Goal: Answer question/provide support: Share knowledge or assist other users

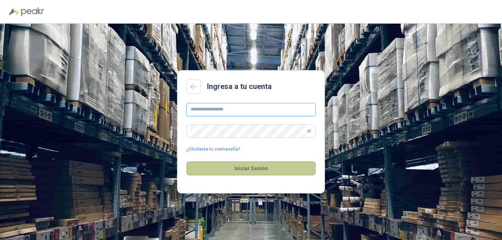
type input "**********"
click at [258, 169] on button "Iniciar Sesión" at bounding box center [250, 168] width 129 height 14
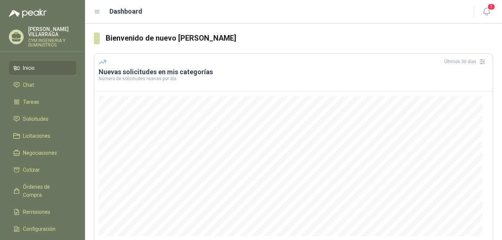
click at [32, 68] on span "Inicio" at bounding box center [29, 68] width 12 height 8
click at [30, 69] on span "Inicio" at bounding box center [29, 68] width 12 height 8
click at [29, 117] on span "Solicitudes" at bounding box center [35, 119] width 25 height 8
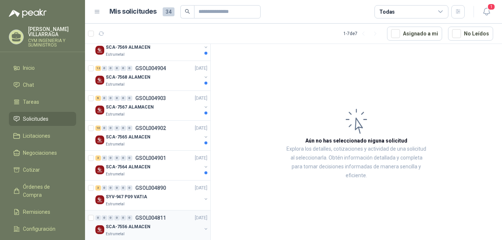
scroll to position [89, 0]
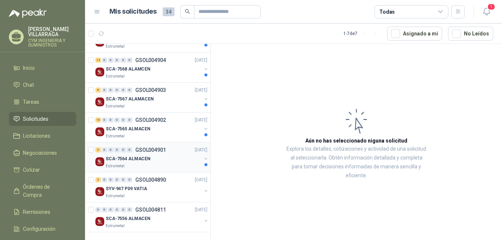
click at [133, 157] on p "SCA-7564 ALMACEN" at bounding box center [128, 159] width 45 height 7
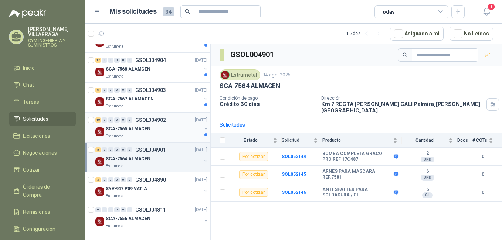
click at [147, 131] on p "SCA-7565 ALMACEN" at bounding box center [128, 129] width 45 height 7
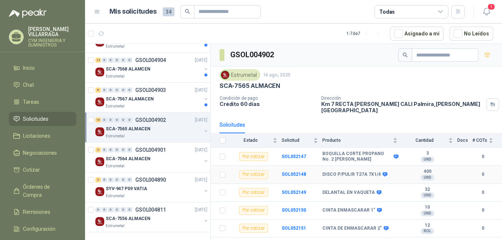
click at [421, 175] on div "UND" at bounding box center [427, 178] width 14 height 6
click at [353, 172] on b "DISCO P/PULIR T27A 7X1/4" at bounding box center [351, 175] width 58 height 6
click at [294, 172] on b "SOL052148" at bounding box center [293, 174] width 24 height 5
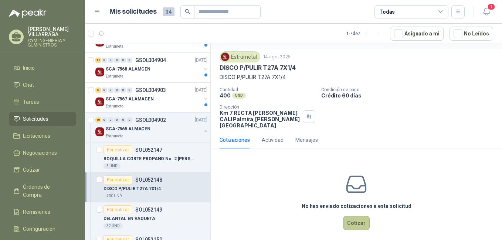
click at [351, 219] on button "Cotizar" at bounding box center [356, 223] width 27 height 14
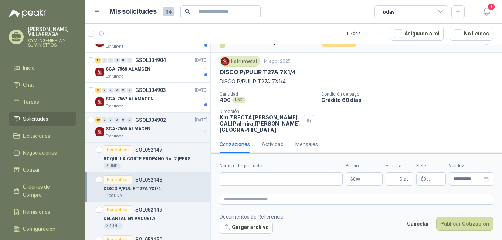
scroll to position [11, 0]
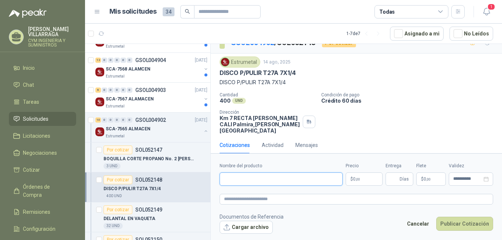
click at [244, 181] on input "Nombre del producto" at bounding box center [280, 179] width 123 height 13
click at [252, 178] on input "Nombre del producto" at bounding box center [280, 179] width 123 height 13
click at [253, 179] on input "**********" at bounding box center [280, 179] width 123 height 13
type input "*"
paste input "**********"
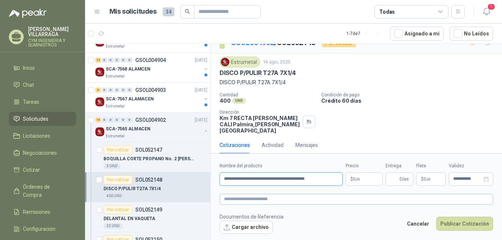
type input "**********"
click at [366, 178] on p "$ 0 ,00" at bounding box center [363, 179] width 37 height 13
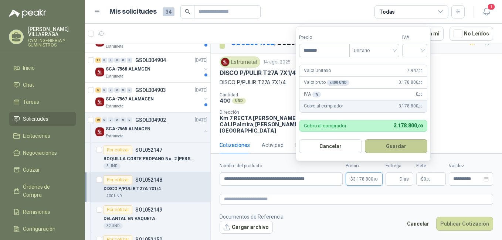
type input "*******"
click at [407, 147] on button "Guardar" at bounding box center [396, 146] width 63 height 14
click at [409, 48] on input "search" at bounding box center [414, 49] width 16 height 11
click at [417, 63] on div "19%" at bounding box center [416, 66] width 14 height 8
click at [407, 144] on button "Guardar" at bounding box center [397, 146] width 64 height 14
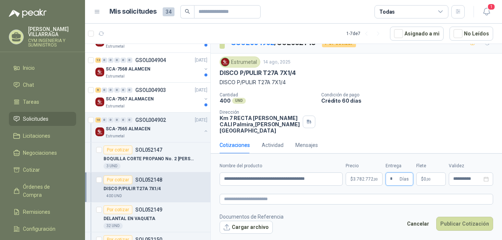
type input "*"
click at [379, 217] on footer "Documentos de Referencia Cargar archivo Cancelar Publicar Cotización" at bounding box center [355, 223] width 273 height 21
type textarea "*"
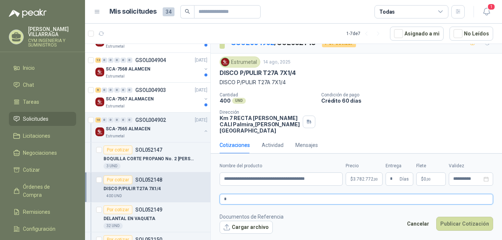
type textarea "**"
type textarea "***"
type textarea "****"
type textarea "*****"
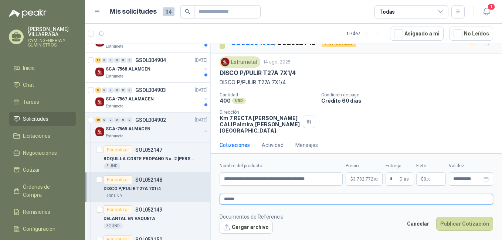
type textarea "*******"
type textarea "********"
type textarea "**********"
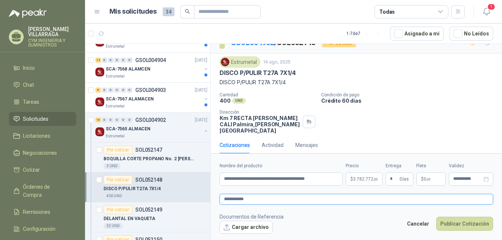
type textarea "**********"
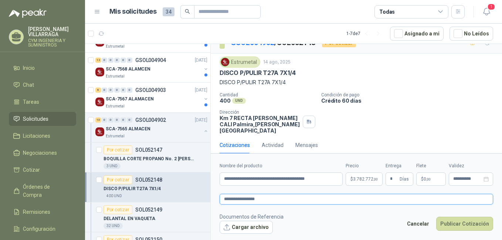
drag, startPoint x: 264, startPoint y: 201, endPoint x: 315, endPoint y: 199, distance: 51.8
type textarea "**********"
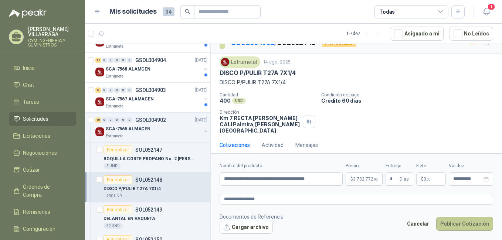
click at [468, 225] on button "Publicar Cotización" at bounding box center [464, 224] width 57 height 14
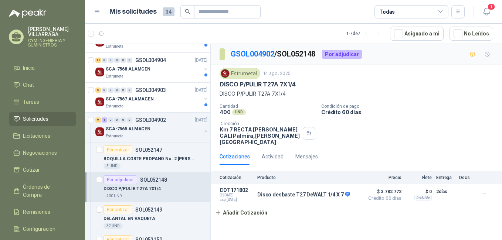
scroll to position [0, 0]
click at [145, 157] on p "BOQUILLA CORTE PROPANO No. 2 [PERSON_NAME]" at bounding box center [149, 159] width 92 height 7
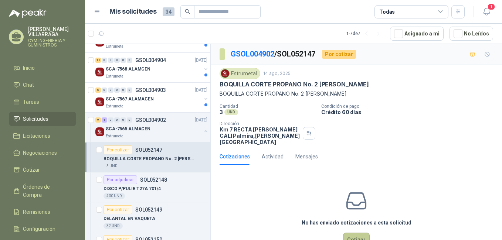
click at [355, 233] on button "Cotizar" at bounding box center [356, 240] width 27 height 14
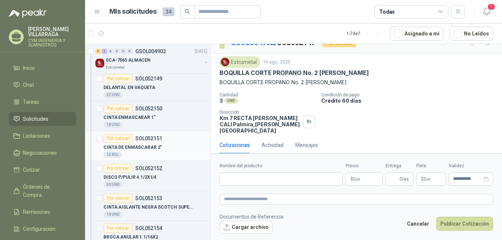
scroll to position [236, 0]
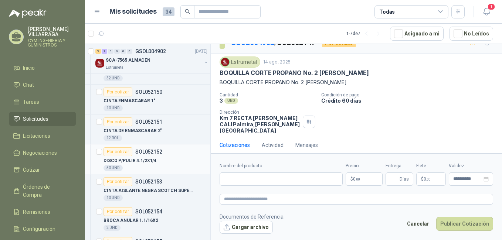
click at [152, 155] on div "Por cotizar SOL052152" at bounding box center [132, 151] width 59 height 9
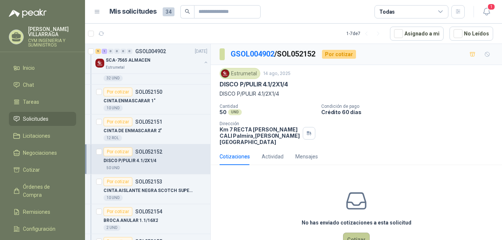
click at [352, 233] on button "Cotizar" at bounding box center [356, 240] width 27 height 14
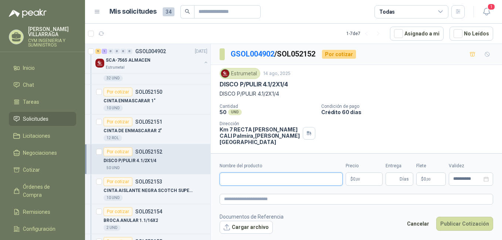
click at [236, 180] on input "Nombre del producto" at bounding box center [280, 179] width 123 height 13
paste input "**********"
type input "**********"
click at [374, 178] on p "$ 0 ,00" at bounding box center [363, 179] width 37 height 13
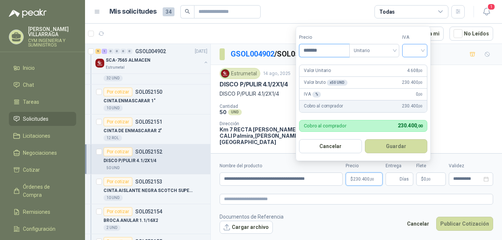
type input "*******"
click at [423, 49] on input "search" at bounding box center [414, 49] width 16 height 11
click at [419, 65] on div "19%" at bounding box center [416, 66] width 14 height 8
click at [401, 147] on button "Guardar" at bounding box center [397, 146] width 64 height 14
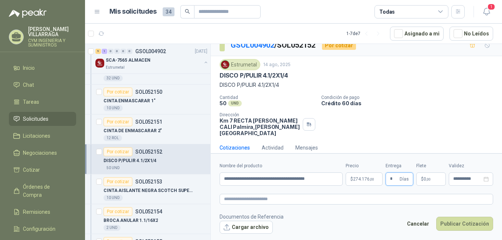
scroll to position [11, 0]
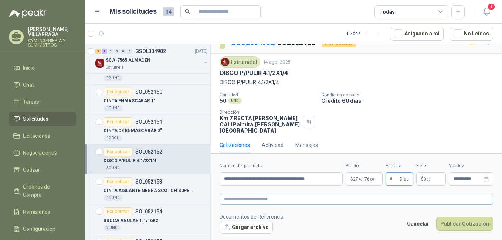
type input "*"
click at [276, 201] on textarea at bounding box center [355, 199] width 273 height 11
type textarea "*"
type textarea "**"
type textarea "***"
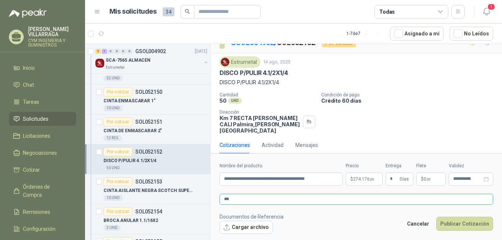
type textarea "****"
type textarea "*****"
type textarea "*******"
type textarea "********"
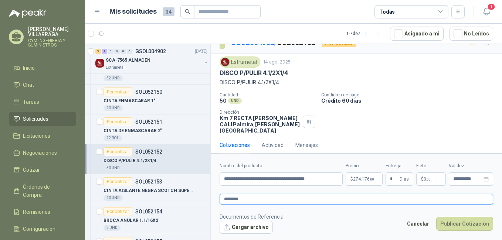
type textarea "********"
type textarea "**********"
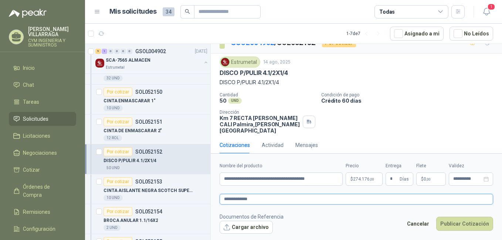
type textarea "**********"
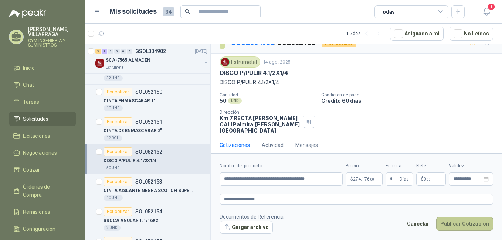
click at [459, 225] on button "Publicar Cotización" at bounding box center [464, 224] width 57 height 14
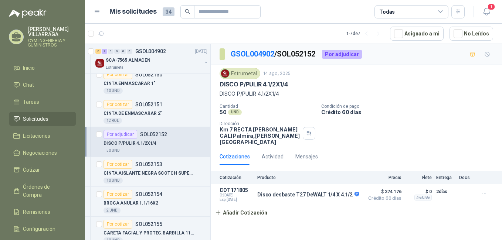
scroll to position [273, 0]
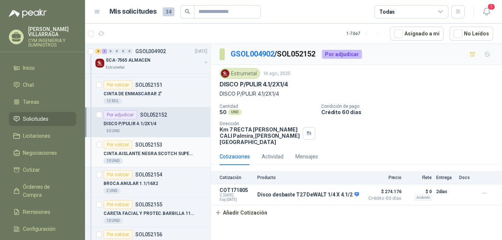
click at [153, 148] on div "Por cotizar SOL052153" at bounding box center [132, 144] width 59 height 9
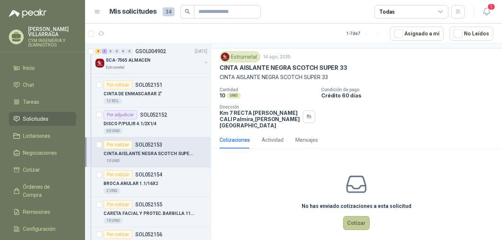
click at [354, 216] on button "Cotizar" at bounding box center [356, 223] width 27 height 14
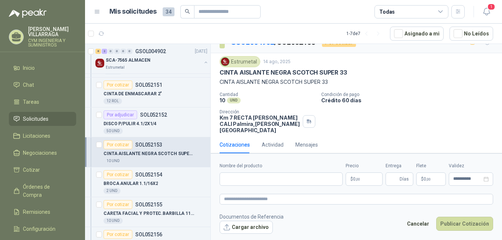
scroll to position [11, 0]
click at [232, 180] on input "Nombre del producto" at bounding box center [280, 179] width 123 height 13
type input "**********"
click at [362, 180] on p "$ 0 ,00" at bounding box center [363, 179] width 37 height 13
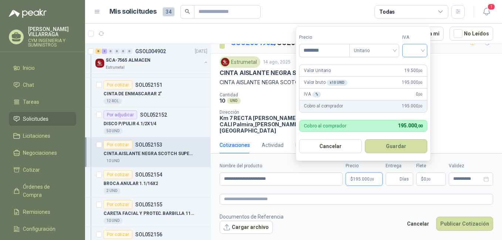
type input "********"
click at [422, 48] on input "search" at bounding box center [414, 49] width 16 height 11
click at [419, 64] on div "19%" at bounding box center [416, 66] width 14 height 8
click at [424, 49] on span "19%" at bounding box center [416, 50] width 17 height 11
click at [418, 64] on div "19%" at bounding box center [416, 66] width 14 height 8
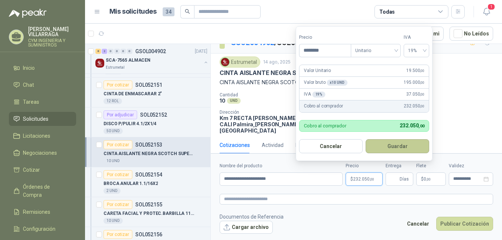
click at [399, 145] on button "Guardar" at bounding box center [397, 146] width 64 height 14
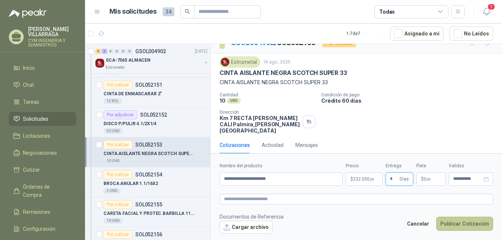
type input "*"
click at [457, 223] on button "Publicar Cotización" at bounding box center [464, 224] width 57 height 14
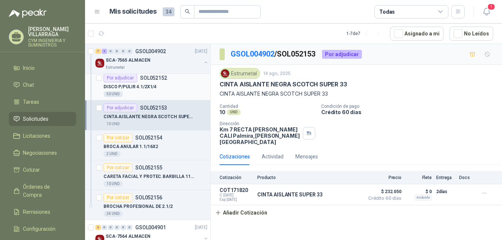
scroll to position [347, 0]
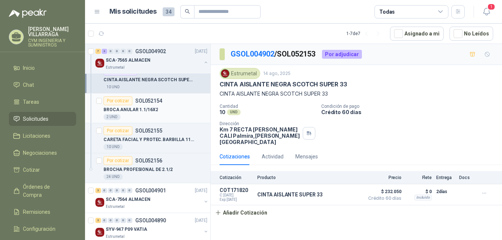
click at [161, 103] on p "SOL052154" at bounding box center [148, 100] width 27 height 5
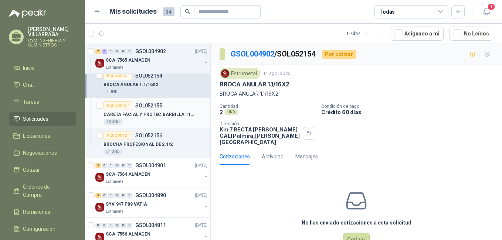
scroll to position [384, 0]
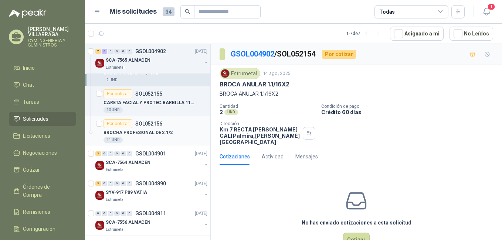
click at [140, 130] on p "BROCHA PROFESIONAL DE 2.1/2" at bounding box center [137, 132] width 69 height 7
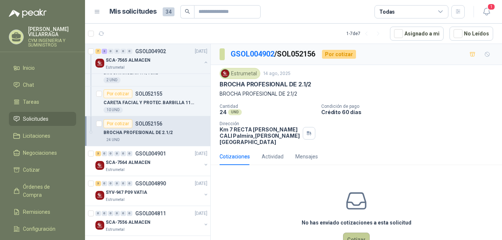
click at [357, 233] on button "Cotizar" at bounding box center [356, 240] width 27 height 14
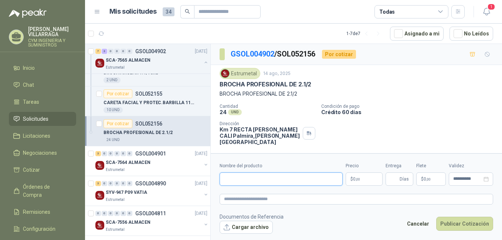
click at [249, 181] on input "Nombre del producto" at bounding box center [280, 179] width 123 height 13
type input "*"
type input "**********"
click at [366, 178] on p "$ 0 ,00" at bounding box center [363, 179] width 37 height 13
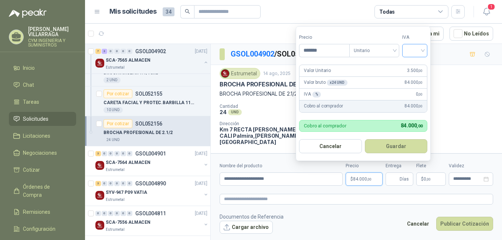
click at [427, 48] on div at bounding box center [414, 50] width 25 height 13
type input "*******"
click at [418, 64] on div "19%" at bounding box center [416, 66] width 14 height 8
click at [396, 145] on button "Guardar" at bounding box center [397, 146] width 64 height 14
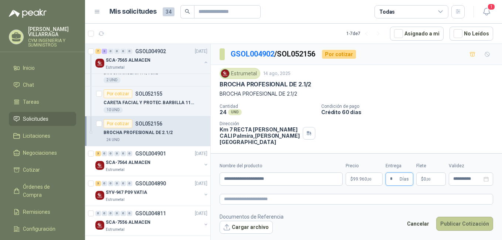
type input "*"
click at [461, 223] on button "Publicar Cotización" at bounding box center [464, 224] width 57 height 14
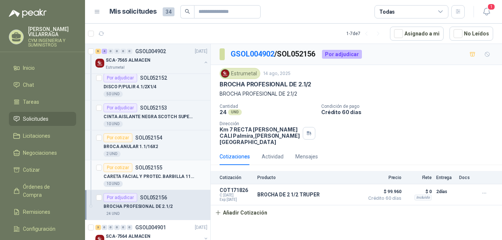
scroll to position [347, 0]
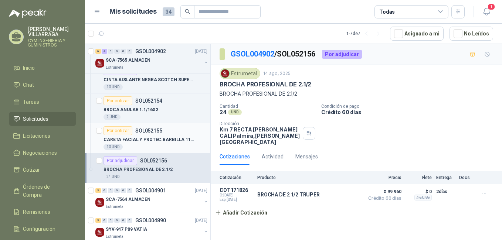
click at [147, 134] on div "Por cotizar SOL052155" at bounding box center [132, 130] width 59 height 9
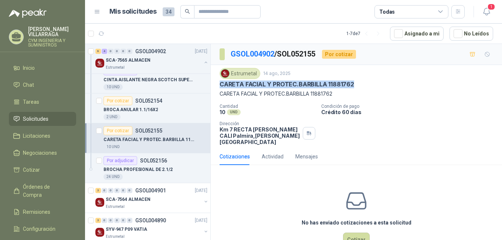
drag, startPoint x: 351, startPoint y: 83, endPoint x: 217, endPoint y: 86, distance: 134.1
click at [217, 86] on div "Estrumetal [DATE] CARETA FACIAL Y PROTEC.[PERSON_NAME] 11881762 CARETA FACIAL Y…" at bounding box center [356, 106] width 291 height 83
copy p "CARETA FACIAL Y PROTEC.BARBILLA 11881762"
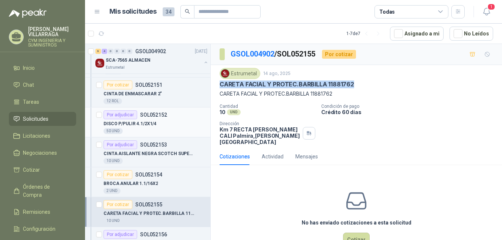
scroll to position [236, 0]
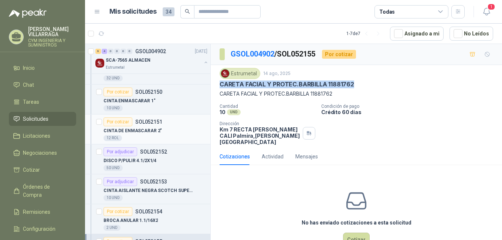
click at [153, 127] on p "CINTA DE ENMASCARAR 2"" at bounding box center [132, 130] width 58 height 7
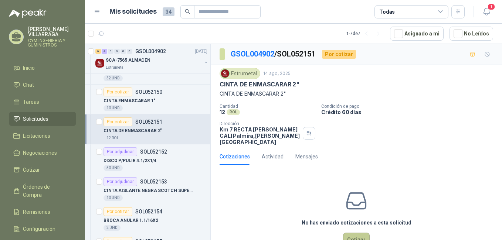
click at [349, 233] on button "Cotizar" at bounding box center [356, 240] width 27 height 14
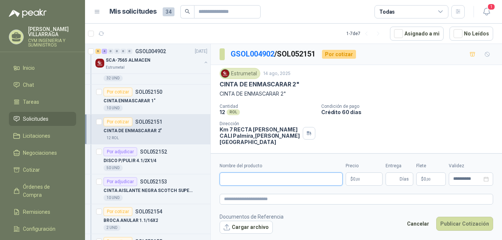
click at [247, 179] on input "Nombre del producto" at bounding box center [280, 179] width 123 height 13
click at [258, 176] on input "Nombre del producto" at bounding box center [280, 179] width 123 height 13
type input "*"
type input "**********"
click at [367, 177] on p "$ 0 ,00" at bounding box center [363, 179] width 37 height 13
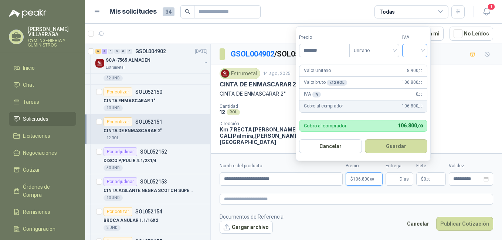
type input "*******"
click at [423, 51] on input "search" at bounding box center [414, 49] width 16 height 11
click at [422, 63] on div "19%" at bounding box center [416, 66] width 14 height 8
click at [402, 146] on button "Guardar" at bounding box center [397, 146] width 64 height 14
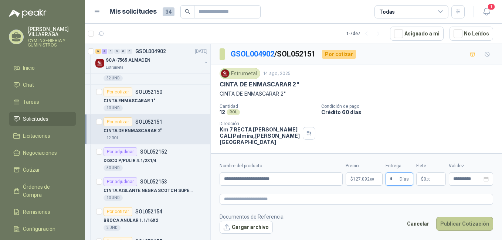
type input "*"
click at [465, 223] on button "Publicar Cotización" at bounding box center [464, 224] width 57 height 14
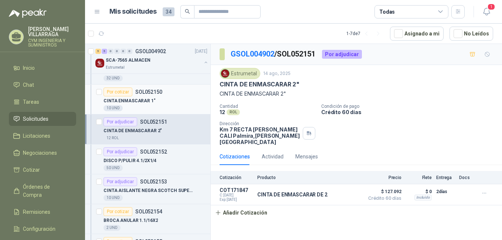
click at [144, 99] on p "CINTA ENMASCARAR 1"" at bounding box center [129, 101] width 52 height 7
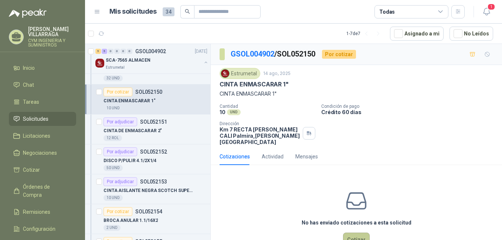
click at [359, 233] on button "Cotizar" at bounding box center [356, 240] width 27 height 14
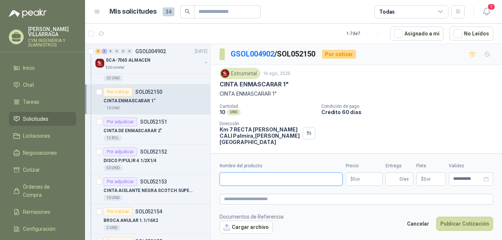
click at [244, 180] on input "Nombre del producto" at bounding box center [280, 179] width 123 height 13
type input "**********"
click at [367, 180] on p "$ 0 ,00" at bounding box center [363, 179] width 37 height 13
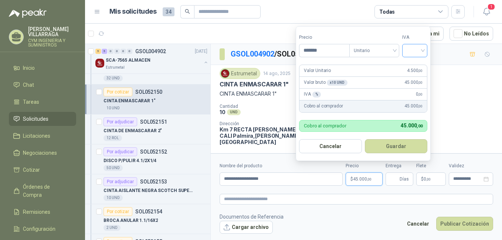
type input "*******"
click at [423, 48] on input "search" at bounding box center [414, 49] width 16 height 11
click at [420, 63] on div "19%" at bounding box center [416, 66] width 14 height 8
click at [406, 143] on button "Guardar" at bounding box center [397, 146] width 64 height 14
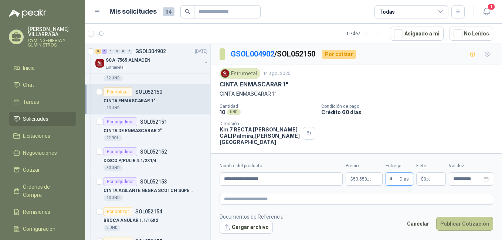
type input "*"
click at [464, 222] on button "Publicar Cotización" at bounding box center [464, 224] width 57 height 14
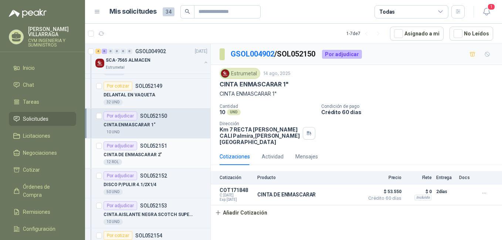
scroll to position [199, 0]
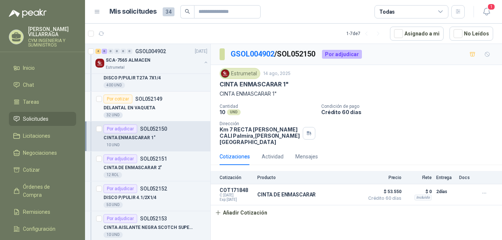
click at [127, 107] on p "DELANTAL EN VAQUETA" at bounding box center [129, 108] width 52 height 7
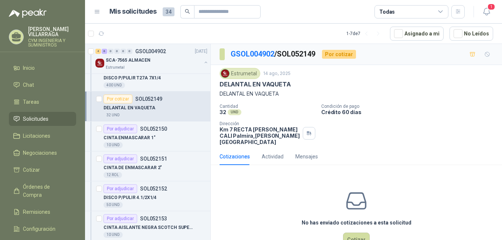
scroll to position [17, 0]
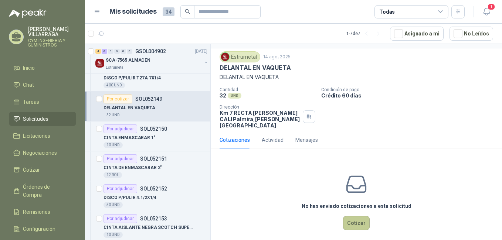
click at [356, 216] on button "Cotizar" at bounding box center [356, 223] width 27 height 14
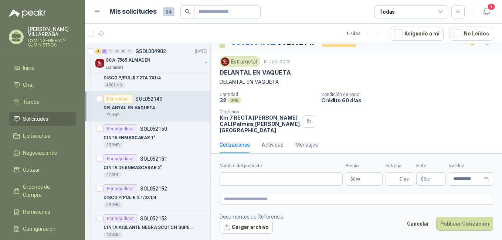
scroll to position [11, 0]
click at [239, 180] on input "Nombre del producto" at bounding box center [280, 179] width 123 height 13
type input "**********"
click at [363, 179] on p "$ 0 ,00" at bounding box center [363, 179] width 37 height 13
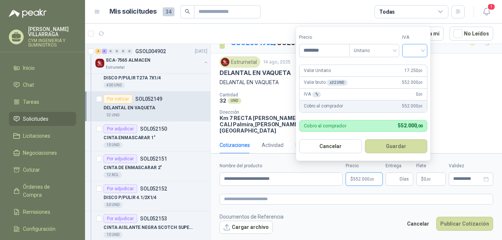
click at [425, 51] on div at bounding box center [414, 50] width 25 height 13
type input "********"
click at [419, 64] on div "19%" at bounding box center [416, 66] width 14 height 8
click at [399, 147] on button "Guardar" at bounding box center [397, 146] width 64 height 14
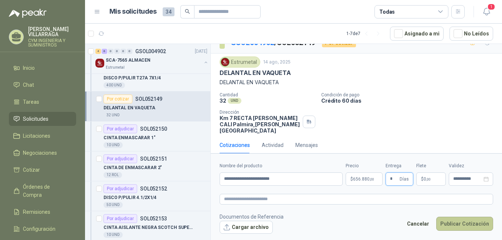
type input "*"
click at [469, 223] on button "Publicar Cotización" at bounding box center [464, 224] width 57 height 14
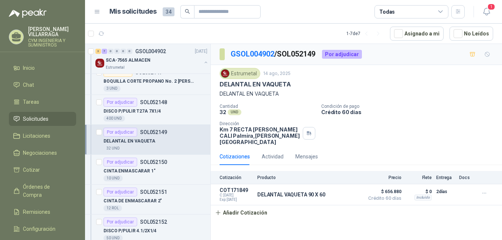
scroll to position [129, 0]
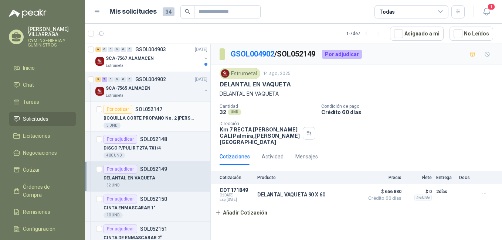
click at [148, 117] on p "BOQUILLA CORTE PROPANO No. 2 [PERSON_NAME]" at bounding box center [149, 118] width 92 height 7
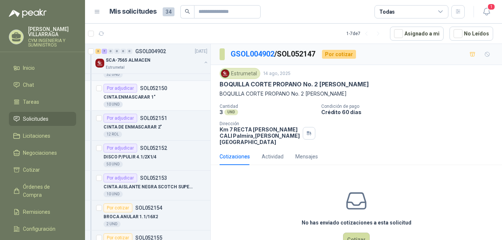
scroll to position [277, 0]
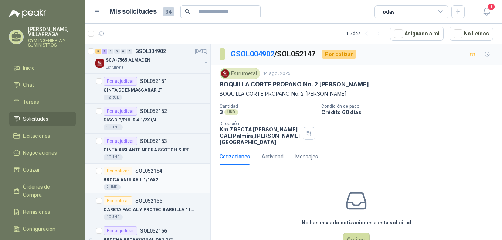
click at [152, 170] on p "SOL052154" at bounding box center [148, 170] width 27 height 5
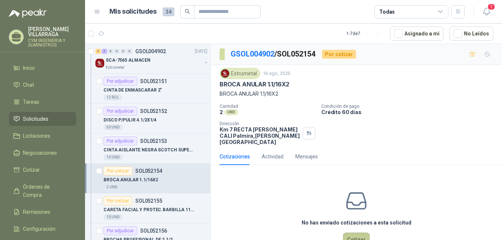
click at [352, 233] on button "Cotizar" at bounding box center [356, 240] width 27 height 14
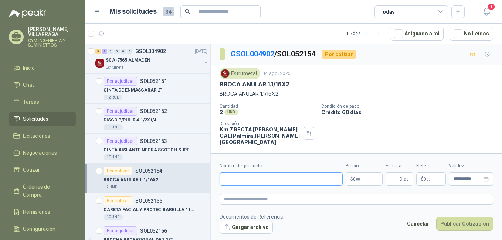
click at [245, 181] on input "Nombre del producto" at bounding box center [280, 179] width 123 height 13
type input "**********"
click at [362, 177] on p "$ 0 ,00" at bounding box center [363, 179] width 37 height 13
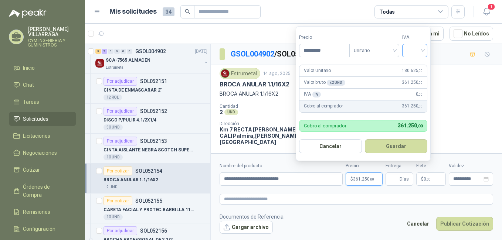
click at [426, 49] on div at bounding box center [414, 50] width 25 height 13
type input "*********"
click at [421, 66] on div "19%" at bounding box center [416, 66] width 14 height 8
click at [403, 146] on button "Guardar" at bounding box center [397, 146] width 64 height 14
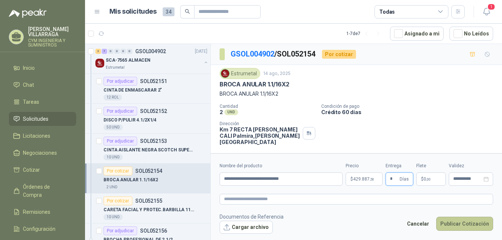
type input "*"
click at [461, 221] on button "Publicar Cotización" at bounding box center [464, 224] width 57 height 14
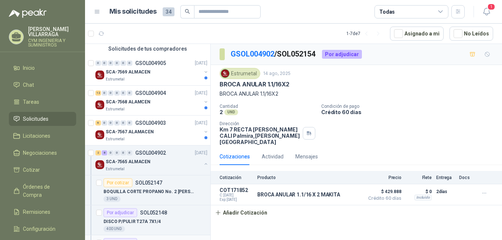
scroll to position [55, 0]
click at [161, 189] on p "BOQUILLA CORTE PROPANO No. 2 [PERSON_NAME]" at bounding box center [149, 192] width 92 height 7
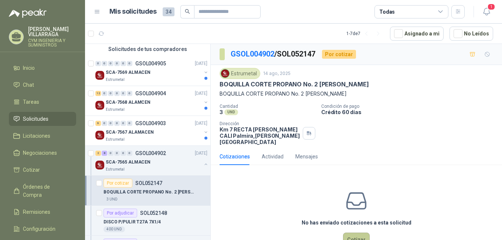
click at [359, 233] on button "Cotizar" at bounding box center [356, 240] width 27 height 14
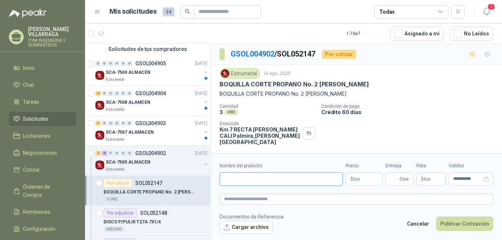
click at [256, 181] on input "Nombre del producto" at bounding box center [280, 179] width 123 height 13
type input "**********"
click at [354, 180] on span "0 ,00" at bounding box center [356, 179] width 7 height 4
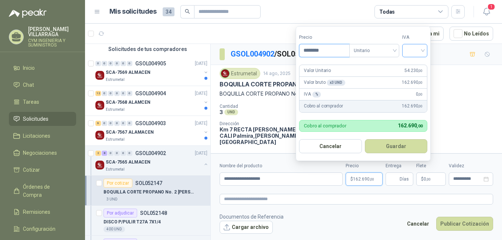
type input "********"
click at [423, 49] on input "search" at bounding box center [414, 49] width 16 height 11
click at [423, 64] on div "19%" at bounding box center [416, 66] width 23 height 12
click at [405, 144] on button "Guardar" at bounding box center [397, 146] width 64 height 14
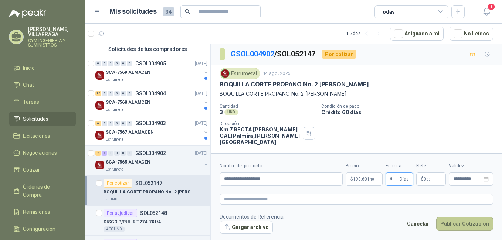
type input "*"
click at [475, 222] on button "Publicar Cotización" at bounding box center [464, 224] width 57 height 14
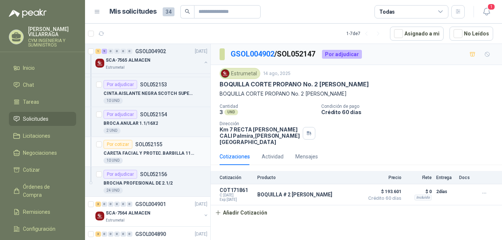
scroll to position [351, 0]
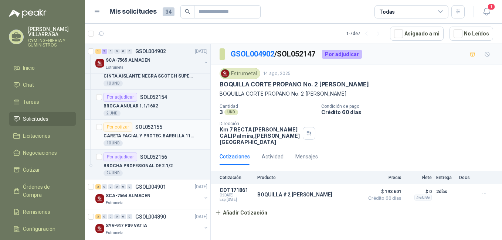
click at [146, 130] on p "SOL052155" at bounding box center [148, 126] width 27 height 5
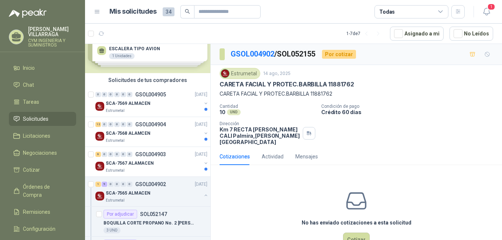
scroll to position [18, 0]
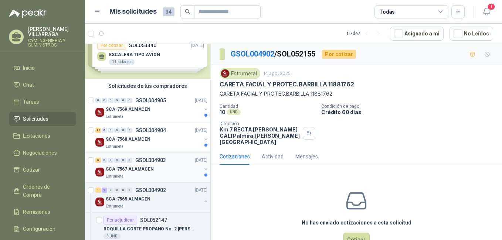
click at [151, 165] on div "SCA-7567 ALAMACEN" at bounding box center [154, 169] width 96 height 9
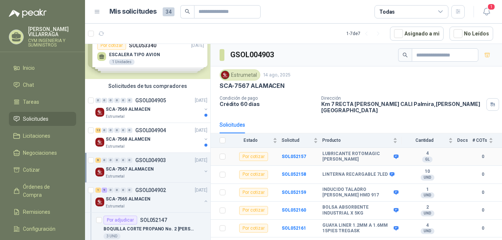
scroll to position [8, 0]
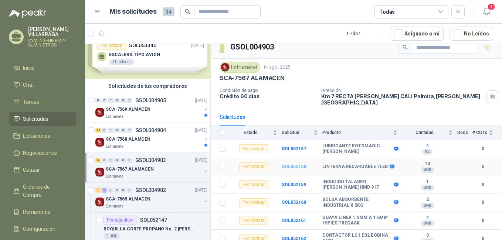
click at [297, 164] on b "SOL052158" at bounding box center [293, 166] width 24 height 5
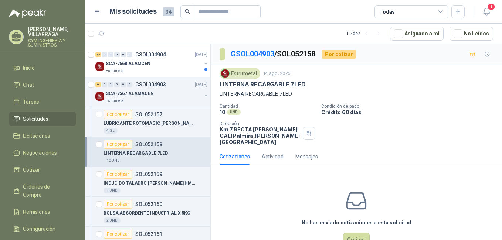
scroll to position [87, 0]
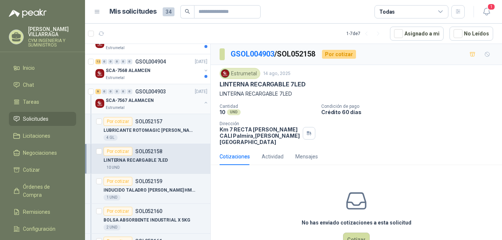
click at [203, 102] on button "button" at bounding box center [206, 103] width 6 height 6
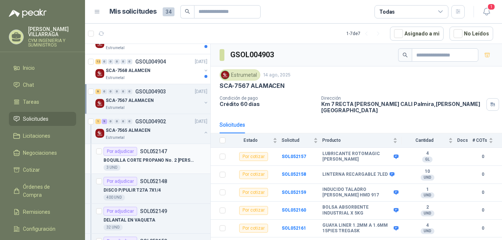
scroll to position [124, 0]
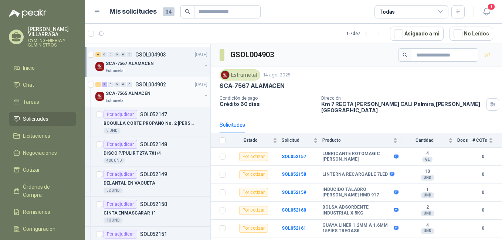
click at [203, 95] on button "button" at bounding box center [206, 96] width 6 height 6
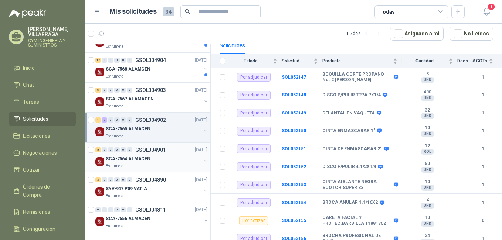
scroll to position [52, 0]
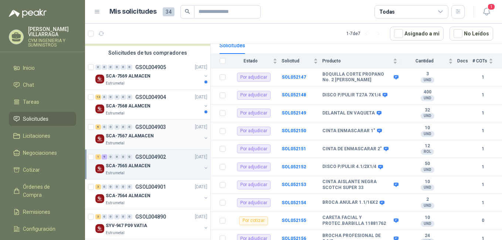
click at [135, 140] on div "SCA-7567 ALAMACEN" at bounding box center [154, 135] width 96 height 9
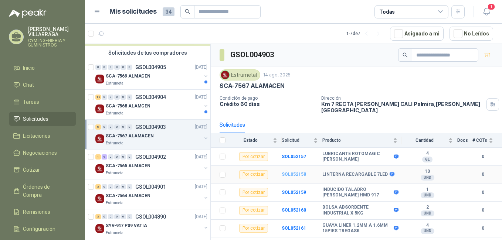
click at [293, 172] on b "SOL052158" at bounding box center [293, 174] width 24 height 5
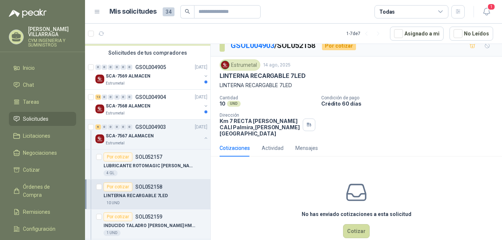
scroll to position [17, 0]
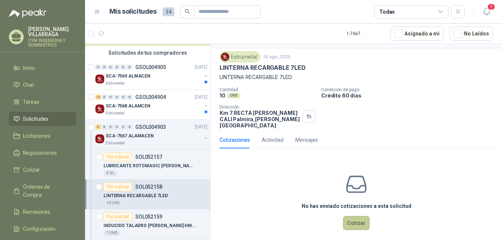
click at [354, 216] on button "Cotizar" at bounding box center [356, 223] width 27 height 14
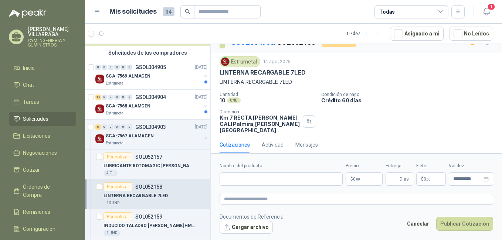
scroll to position [11, 0]
click at [302, 72] on p "LINTERNA RECARGABLE 7LED" at bounding box center [262, 73] width 86 height 8
drag, startPoint x: 303, startPoint y: 72, endPoint x: 213, endPoint y: 72, distance: 90.5
click at [213, 72] on div "Estrumetal [DATE] LINTERNA RECARGABLE 7LED LINTERNA RECARGABLE 7LED Cantidad 10…" at bounding box center [356, 95] width 291 height 83
copy p "LINTERNA RECARGABLE 7LED"
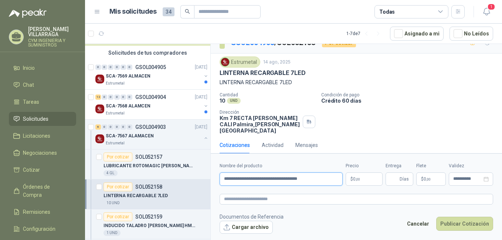
drag, startPoint x: 240, startPoint y: 177, endPoint x: 66, endPoint y: 139, distance: 179.0
click at [232, 177] on input "**********" at bounding box center [280, 179] width 123 height 13
type input "**********"
click at [356, 179] on span ",00" at bounding box center [357, 179] width 4 height 4
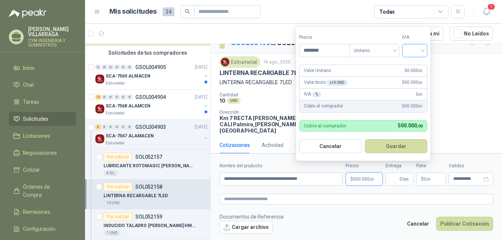
type input "********"
click at [420, 48] on input "search" at bounding box center [414, 49] width 16 height 11
click at [417, 65] on div "19%" at bounding box center [416, 66] width 14 height 8
click at [405, 144] on button "Guardar" at bounding box center [397, 146] width 64 height 14
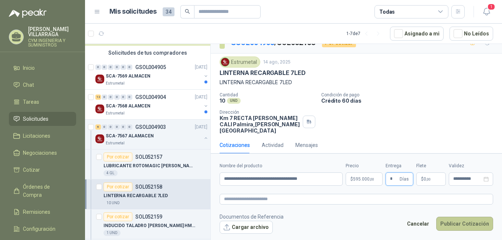
type input "*"
click at [460, 222] on button "Publicar Cotización" at bounding box center [464, 224] width 57 height 14
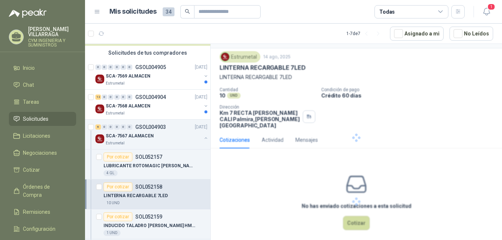
scroll to position [0, 0]
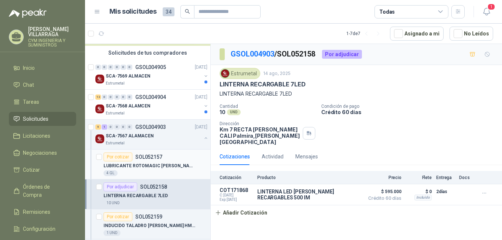
click at [138, 161] on div "LUBRICANTE ROTOMAGIC [PERSON_NAME]" at bounding box center [155, 165] width 104 height 9
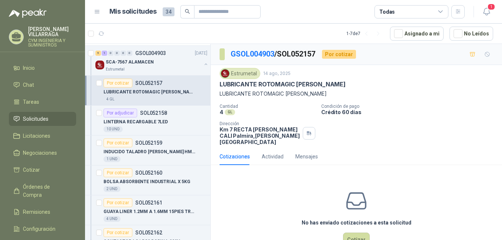
scroll to position [163, 0]
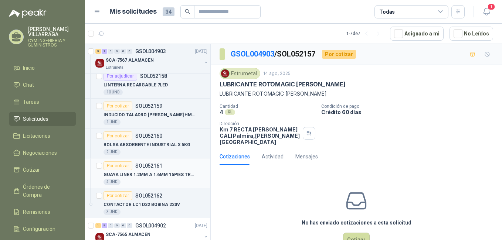
click at [141, 173] on p "GUAYA LINER 1.2MM A 1.6MM 15PIES TREGASK" at bounding box center [149, 174] width 92 height 7
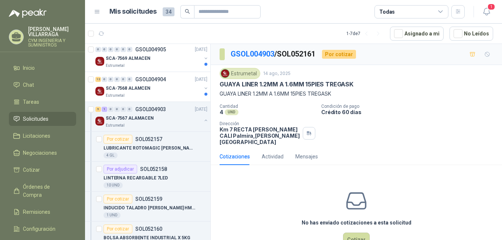
scroll to position [52, 0]
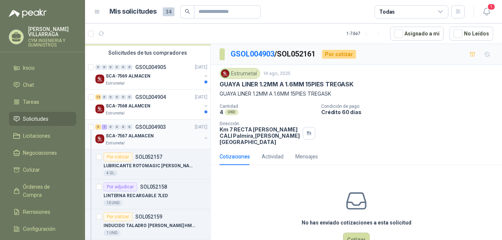
click at [203, 138] on button "button" at bounding box center [206, 138] width 6 height 6
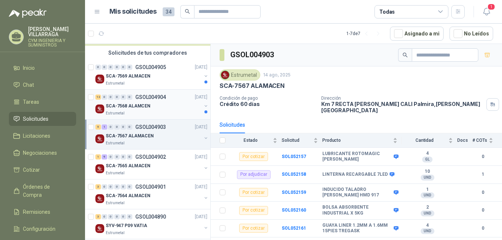
click at [139, 105] on p "SCA-7568 ALAMCEN" at bounding box center [128, 106] width 45 height 7
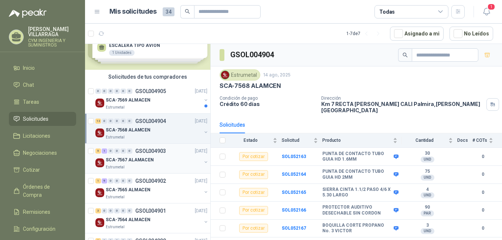
scroll to position [15, 0]
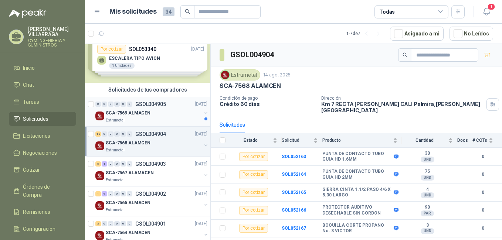
click at [146, 113] on p "SCA-7569 ALMACEN" at bounding box center [128, 113] width 45 height 7
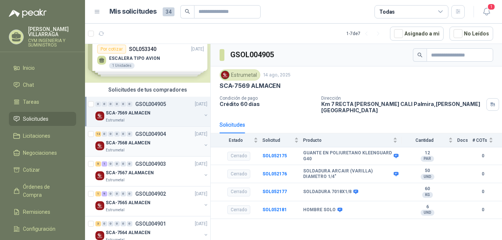
click at [152, 138] on div "12 0 0 0 0 0 GSOL004904 [DATE]" at bounding box center [151, 134] width 113 height 9
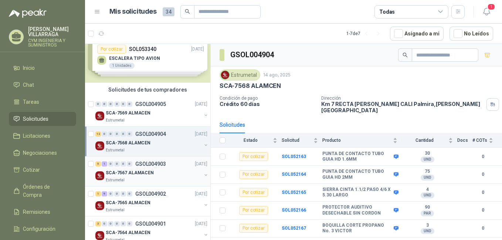
click at [161, 169] on div "SCA-7567 ALAMACEN" at bounding box center [154, 172] width 96 height 9
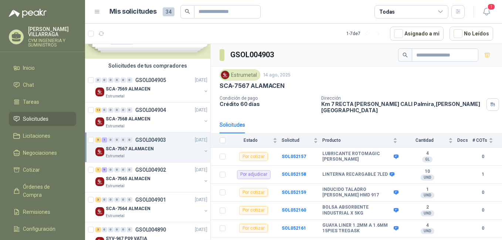
scroll to position [52, 0]
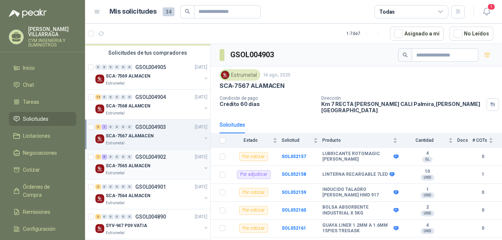
click at [164, 160] on div "1 9 0 0 0 0 GSOL004902 [DATE]" at bounding box center [151, 157] width 113 height 9
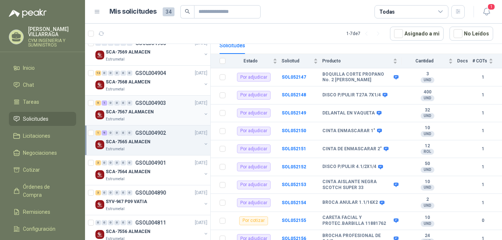
scroll to position [89, 0]
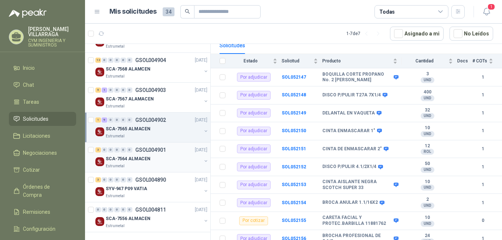
click at [169, 156] on div "SCA-7564 ALMACEN" at bounding box center [154, 158] width 96 height 9
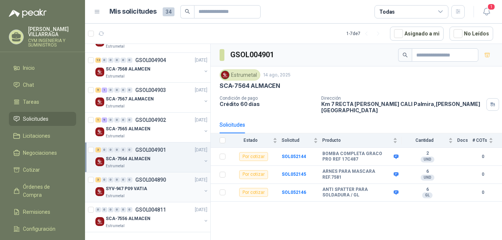
click at [165, 182] on div "3 0 0 0 0 0 GSOL004890 [DATE]" at bounding box center [151, 179] width 113 height 9
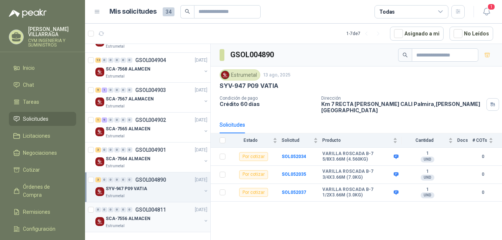
click at [157, 211] on p "GSOL004811" at bounding box center [150, 209] width 31 height 5
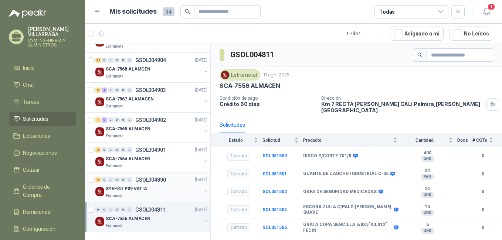
click at [147, 186] on div "SYV-947 P09 VATIA" at bounding box center [154, 188] width 96 height 9
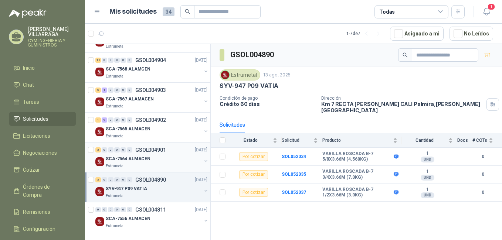
click at [147, 154] on div "3 0 0 0 0 0 GSOL004901 [DATE]" at bounding box center [151, 150] width 113 height 9
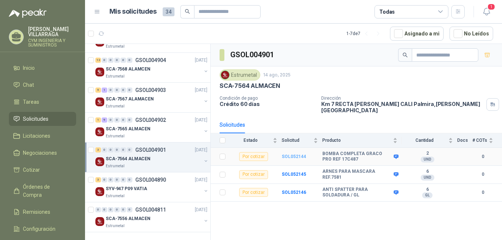
click at [297, 154] on b "SOL052144" at bounding box center [293, 156] width 24 height 5
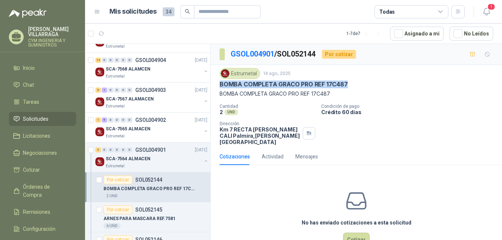
drag, startPoint x: 345, startPoint y: 83, endPoint x: 216, endPoint y: 84, distance: 129.7
click at [216, 84] on div "Estrumetal [DATE] BOMBA COMPLETA GRACO PRO REF 17C487 BOMBA COMPLETA GRACO PRO …" at bounding box center [356, 106] width 291 height 83
copy p "BOMBA COMPLETA GRACO PRO REF 17C487"
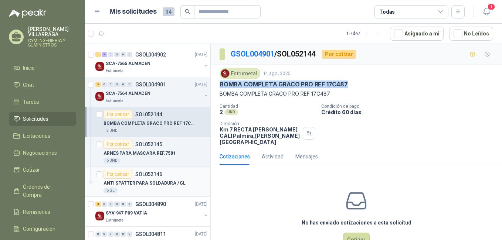
scroll to position [163, 0]
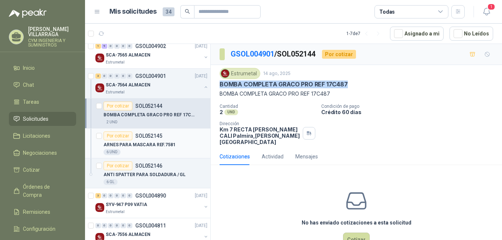
click at [140, 143] on p "ARNES PARA MASCARA REF.7581" at bounding box center [139, 144] width 72 height 7
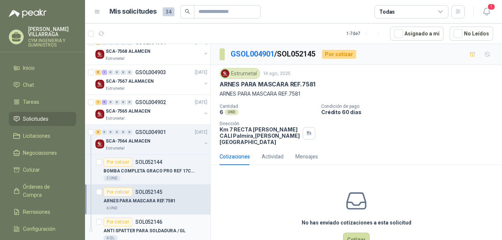
scroll to position [89, 0]
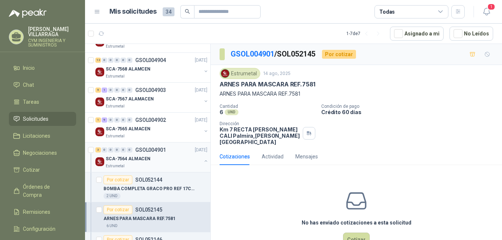
click at [203, 160] on button "button" at bounding box center [206, 161] width 6 height 6
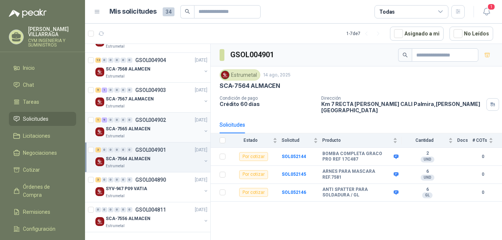
click at [155, 130] on div "SCA-7565 ALMACEN" at bounding box center [154, 128] width 96 height 9
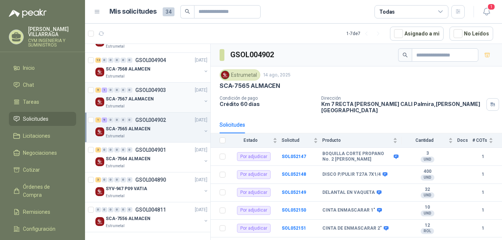
click at [146, 102] on p "SCA-7567 ALAMACEN" at bounding box center [130, 99] width 48 height 7
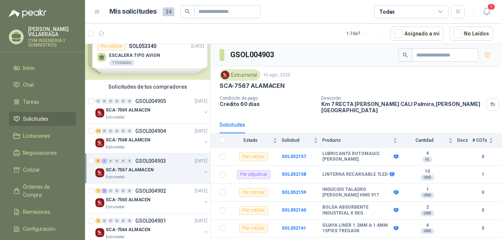
scroll to position [15, 0]
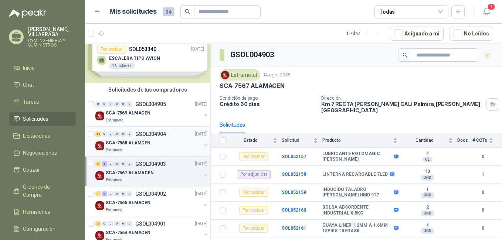
click at [145, 137] on div "12 0 0 0 0 0 GSOL004904 [DATE]" at bounding box center [151, 134] width 113 height 9
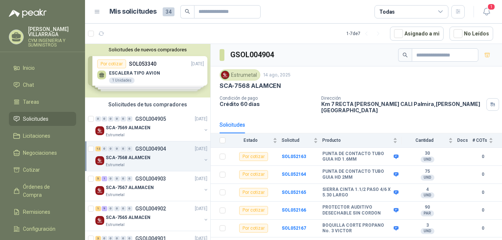
click at [144, 72] on div "Solicitudes de nuevos compradores Por cotizar SOL053340 [DATE] ESCALERA TIPO AV…" at bounding box center [147, 71] width 125 height 54
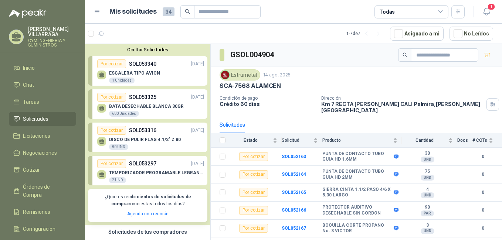
click at [139, 138] on p "DISCO DE PULIR FLAG 4.1/2" Z 80" at bounding box center [145, 139] width 72 height 5
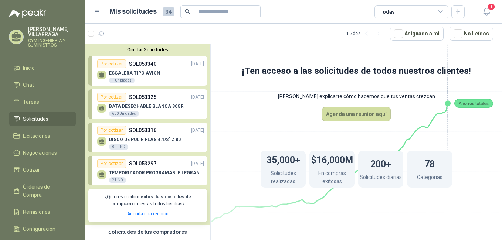
click at [112, 132] on div "Por cotizar" at bounding box center [111, 130] width 29 height 9
click at [129, 140] on p "DISCO DE PULIR FLAG 4.1/2" Z 80" at bounding box center [145, 139] width 72 height 5
click at [105, 140] on div at bounding box center [101, 141] width 9 height 9
click at [115, 145] on div "80 UND" at bounding box center [118, 147] width 19 height 6
click at [143, 72] on p "ESCALERA TIPO AVION" at bounding box center [134, 73] width 51 height 5
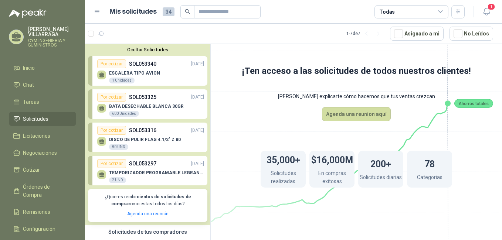
click at [107, 61] on div "Por cotizar" at bounding box center [111, 63] width 29 height 9
click at [101, 74] on icon at bounding box center [101, 73] width 5 height 3
click at [144, 139] on p "DISCO DE PULIR FLAG 4.1/2" Z 80" at bounding box center [145, 139] width 72 height 5
click at [147, 172] on p "TEMPORIZADOR PROGRAMABLE LEGRAN/TAP-D21" at bounding box center [156, 172] width 95 height 5
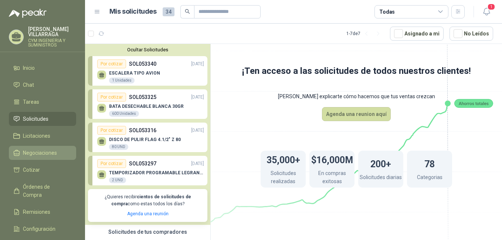
click at [38, 154] on span "Negociaciones" at bounding box center [40, 153] width 34 height 8
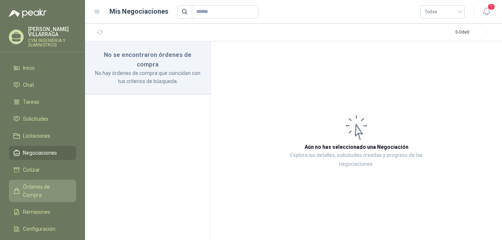
click at [35, 189] on span "Órdenes de Compra" at bounding box center [46, 191] width 46 height 16
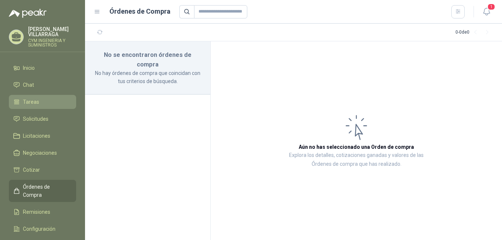
click at [26, 101] on span "Tareas" at bounding box center [31, 102] width 16 height 8
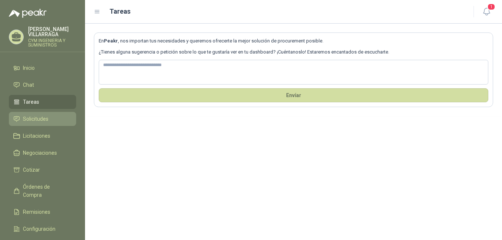
click at [37, 119] on span "Solicitudes" at bounding box center [35, 119] width 25 height 8
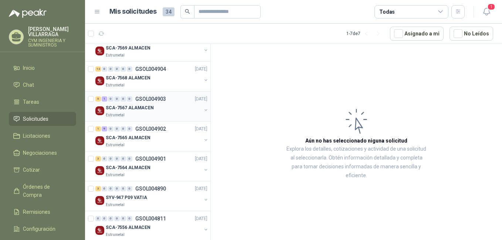
scroll to position [89, 0]
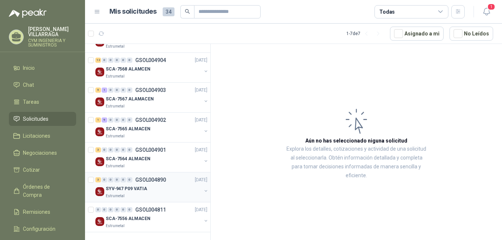
click at [141, 188] on p "SYV-947 P09 VATIA" at bounding box center [126, 188] width 41 height 7
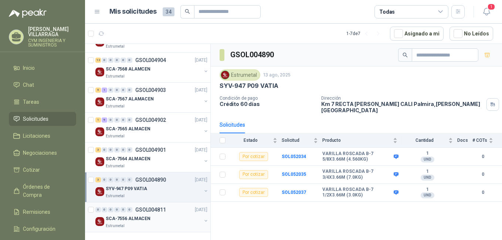
click at [134, 212] on div "0 0 0 0 0 0 GSOL004811 [DATE]" at bounding box center [151, 209] width 113 height 9
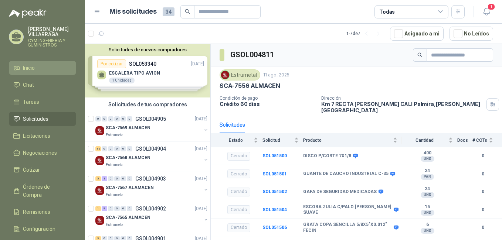
click at [33, 65] on span "Inicio" at bounding box center [29, 68] width 12 height 8
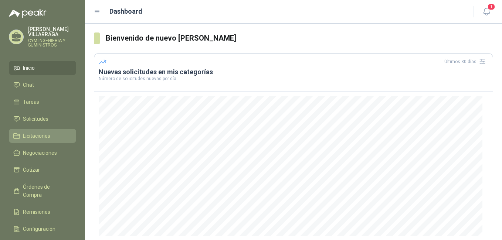
click at [38, 133] on span "Licitaciones" at bounding box center [36, 136] width 27 height 8
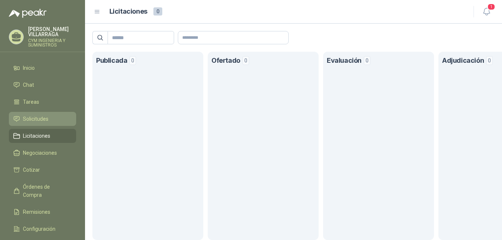
click at [32, 118] on span "Solicitudes" at bounding box center [35, 119] width 25 height 8
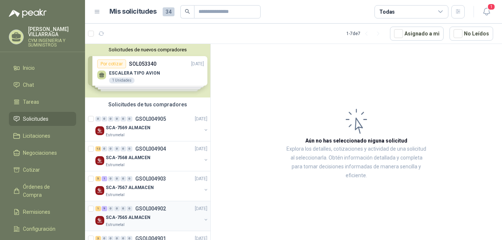
scroll to position [89, 0]
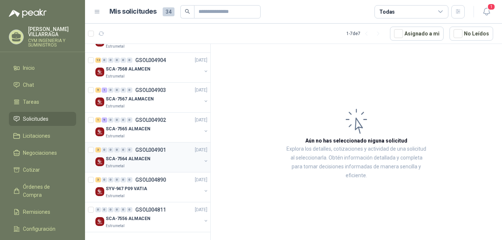
click at [154, 158] on div "SCA-7564 ALMACEN" at bounding box center [154, 158] width 96 height 9
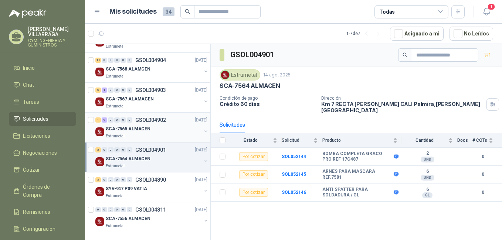
click at [141, 124] on div "1 9 0 0 0 0 GSOL004902 [DATE]" at bounding box center [151, 120] width 113 height 9
